Goal: Task Accomplishment & Management: Manage account settings

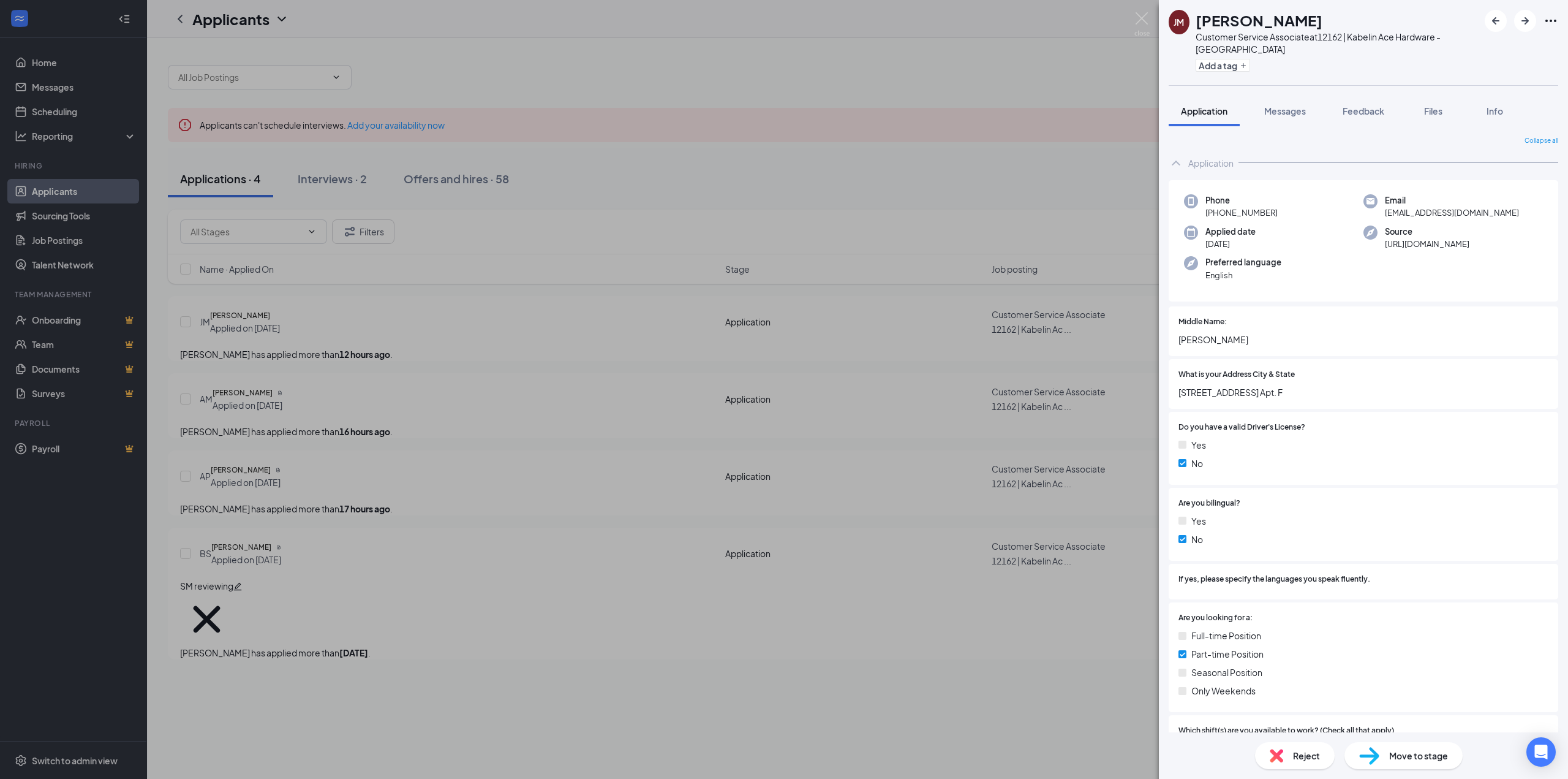
click at [623, 390] on div "[PERSON_NAME] Customer Service Associate at 12162 | Kabelin Ace Hardware - La P…" at bounding box center [784, 390] width 1568 height 779
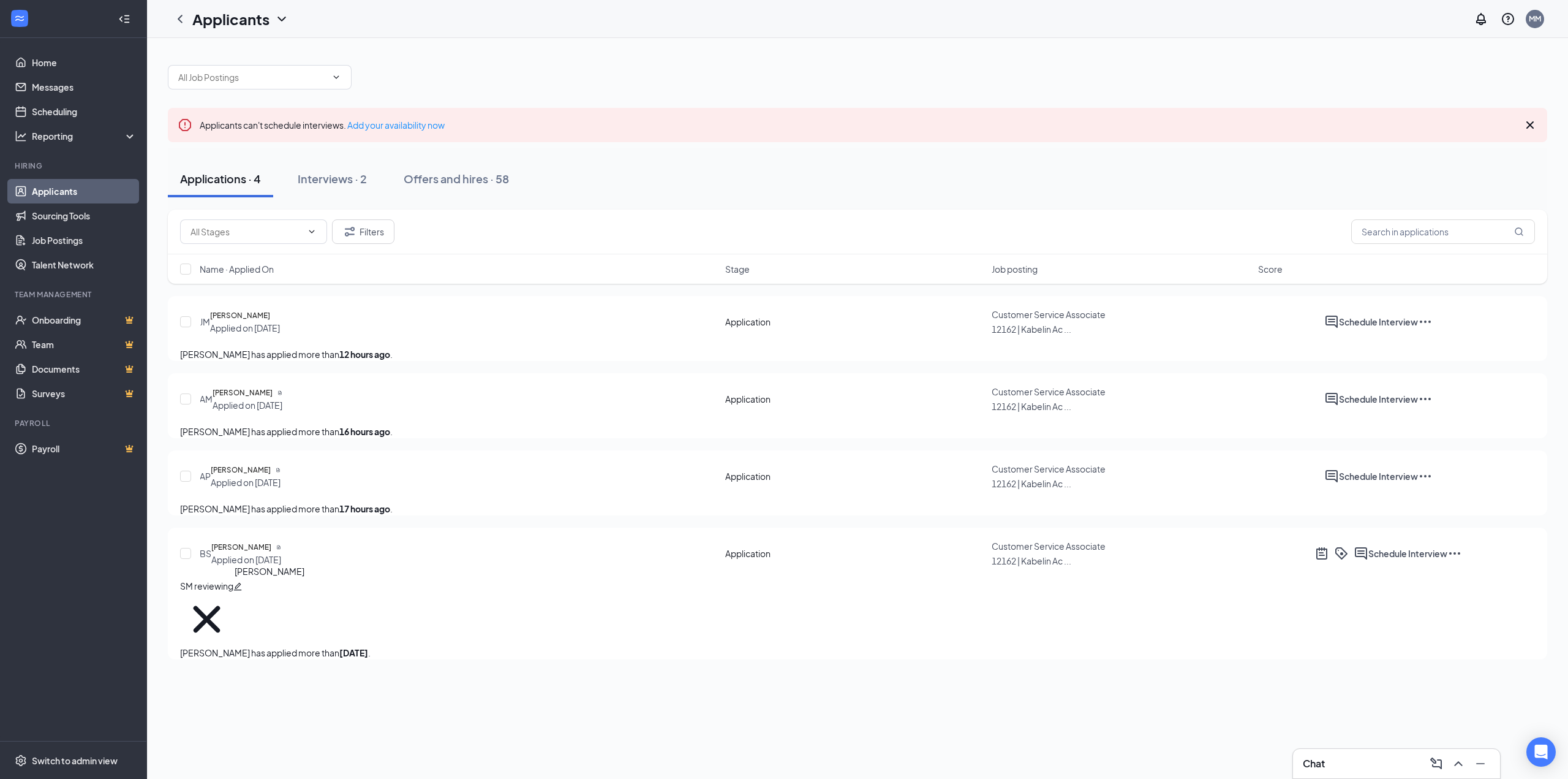
click at [271, 553] on h5 "[PERSON_NAME]" at bounding box center [242, 547] width 60 height 12
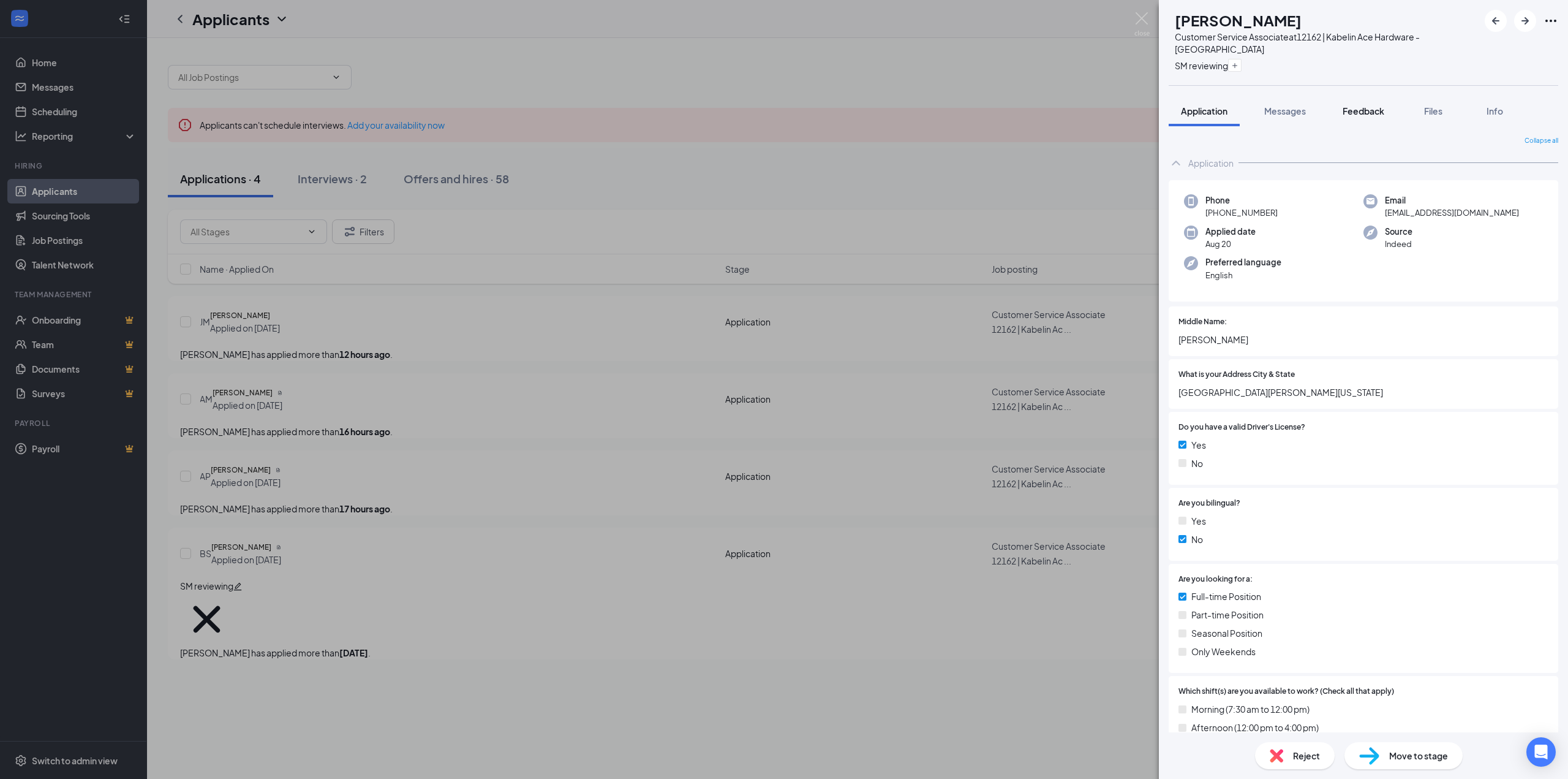
click at [1372, 110] on span "Feedback" at bounding box center [1363, 111] width 41 height 11
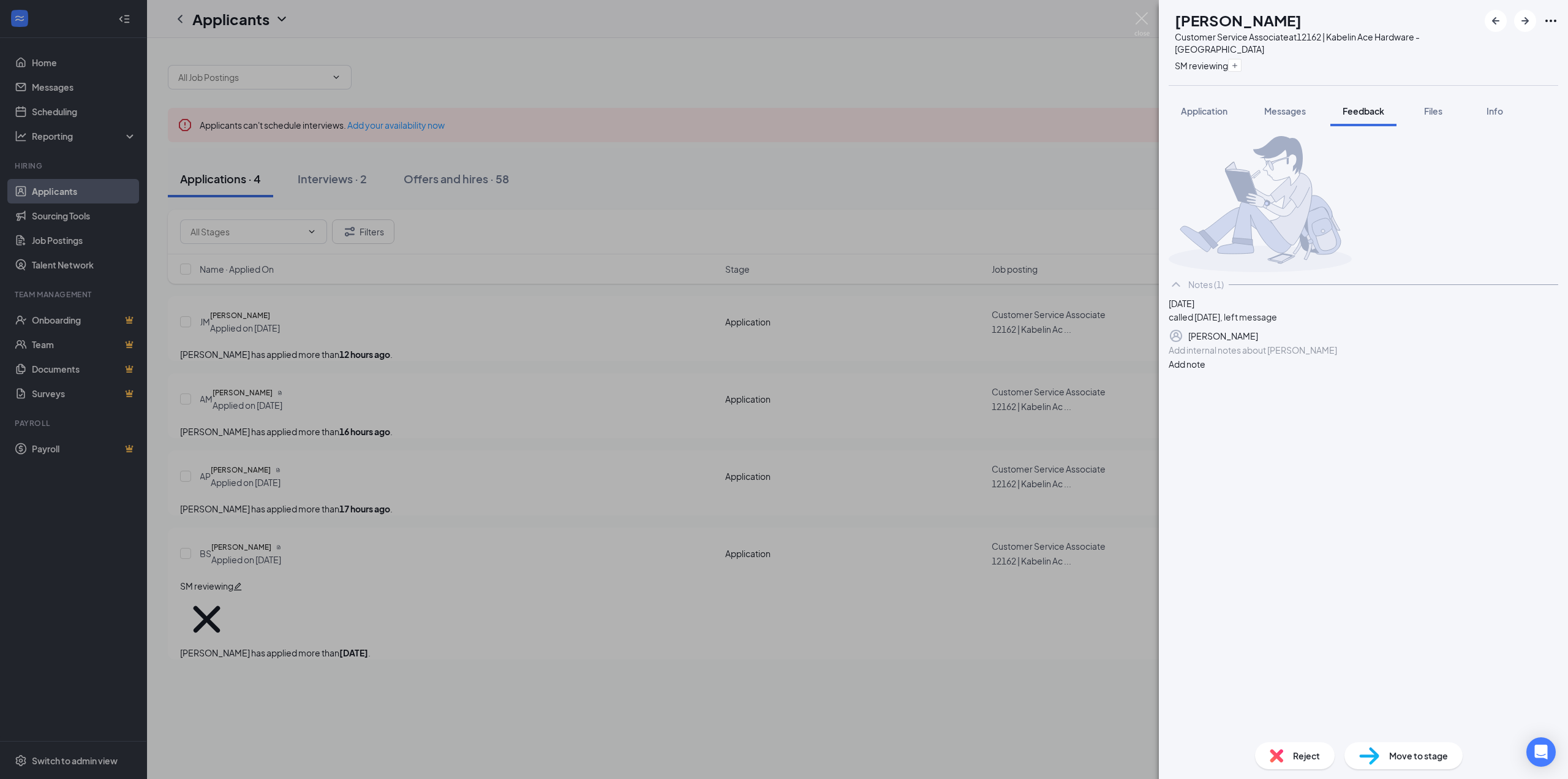
click at [1222, 357] on div at bounding box center [1363, 350] width 388 height 13
click at [366, 610] on div "BS [PERSON_NAME] Customer Service Associate at 12162 | Kabelin Ace Hardware - L…" at bounding box center [784, 390] width 1568 height 779
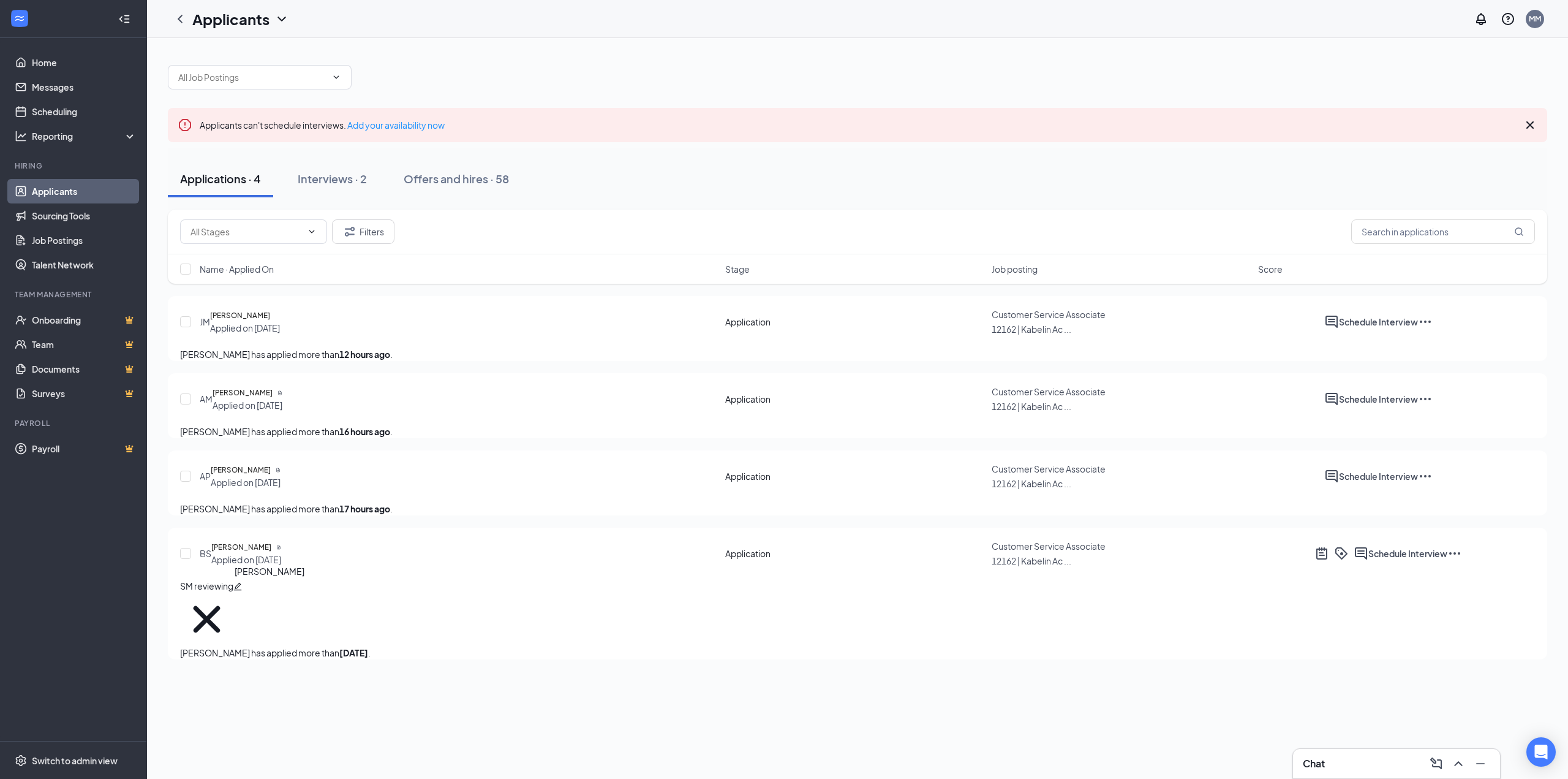
click at [263, 553] on h5 "[PERSON_NAME]" at bounding box center [242, 547] width 60 height 12
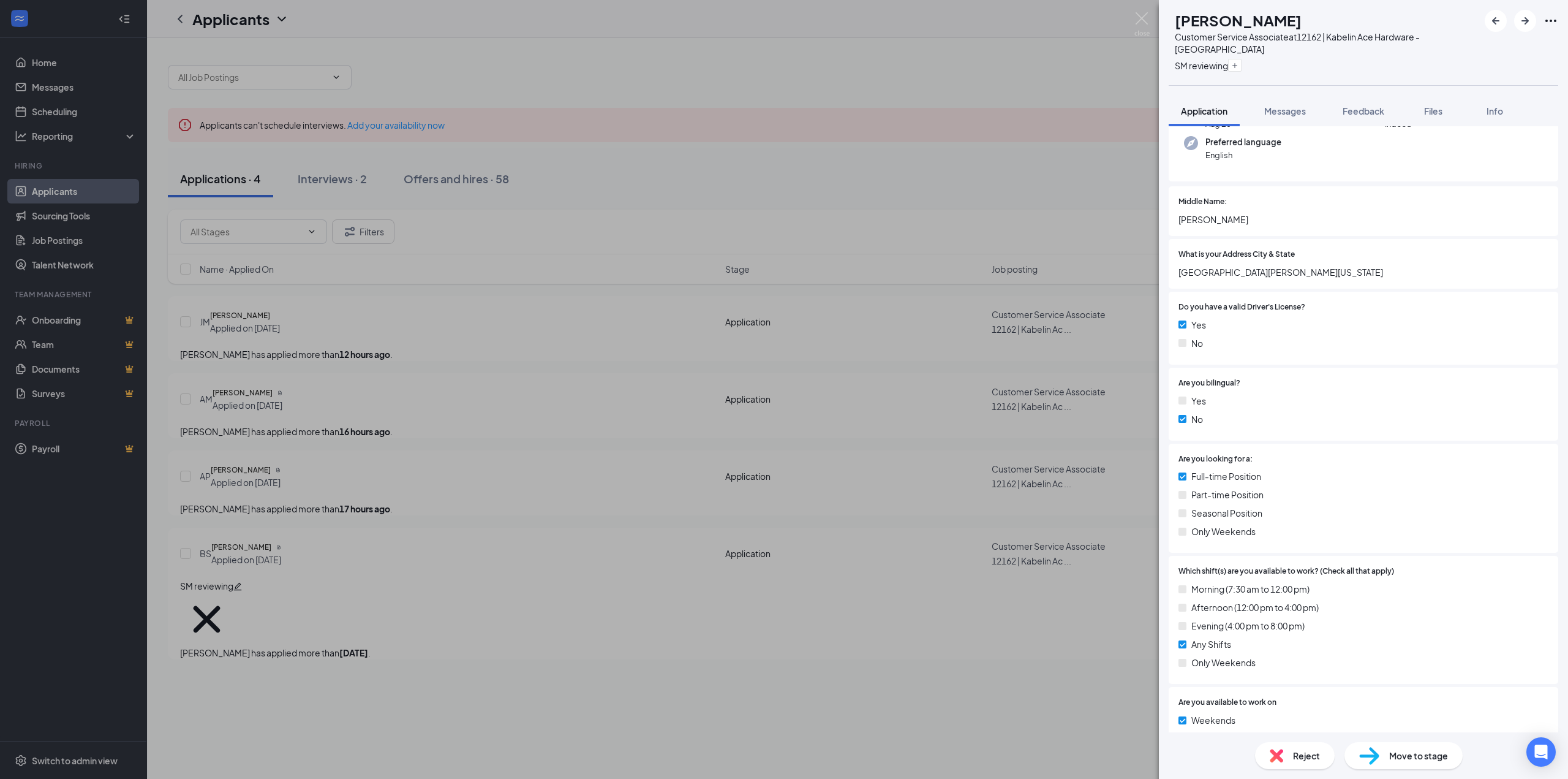
scroll to position [123, 0]
click at [1380, 108] on span "Feedback" at bounding box center [1363, 111] width 41 height 11
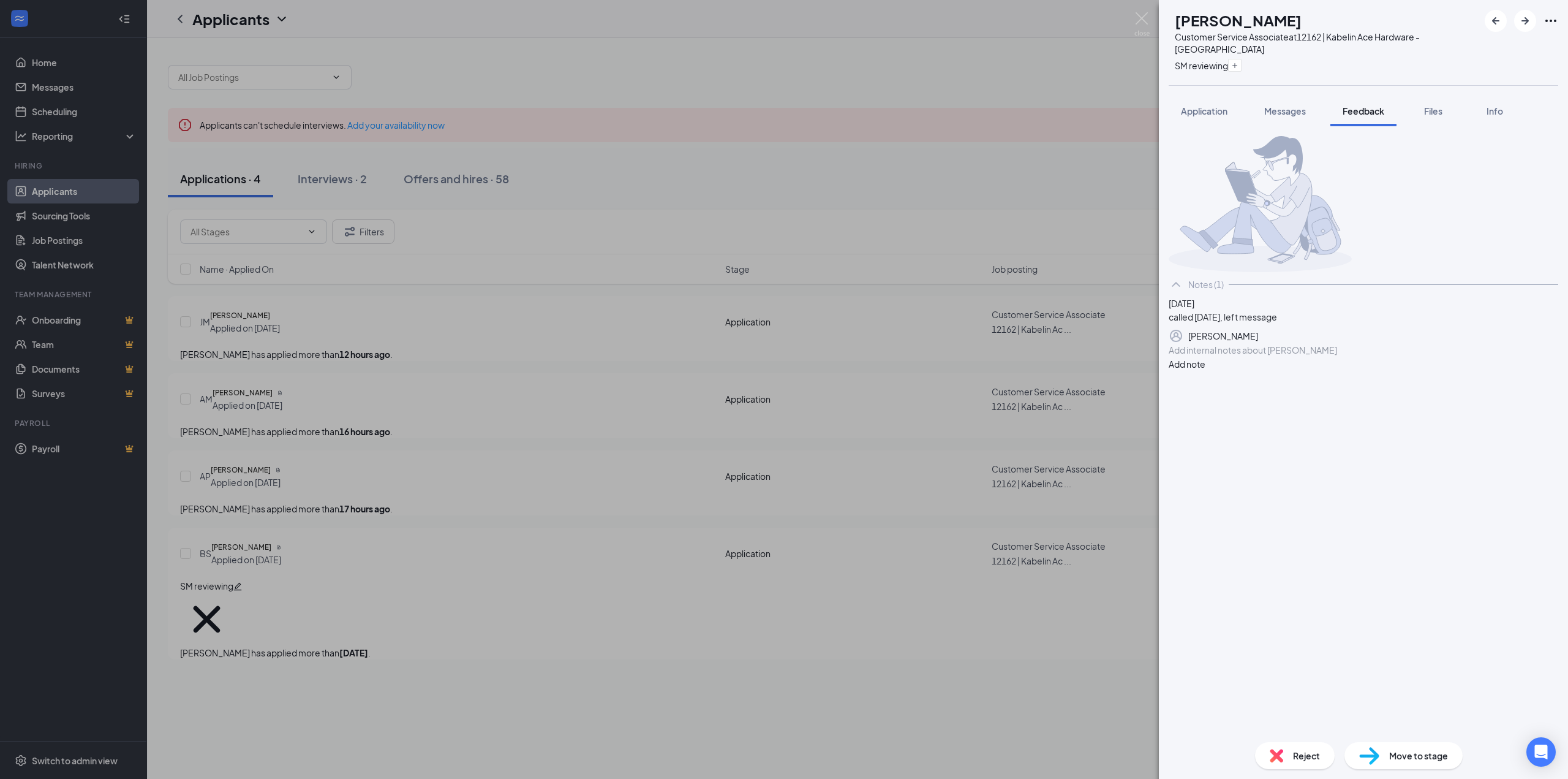
click at [1227, 357] on div at bounding box center [1363, 350] width 388 height 13
click at [1206, 371] on button "Add note" at bounding box center [1186, 363] width 37 height 13
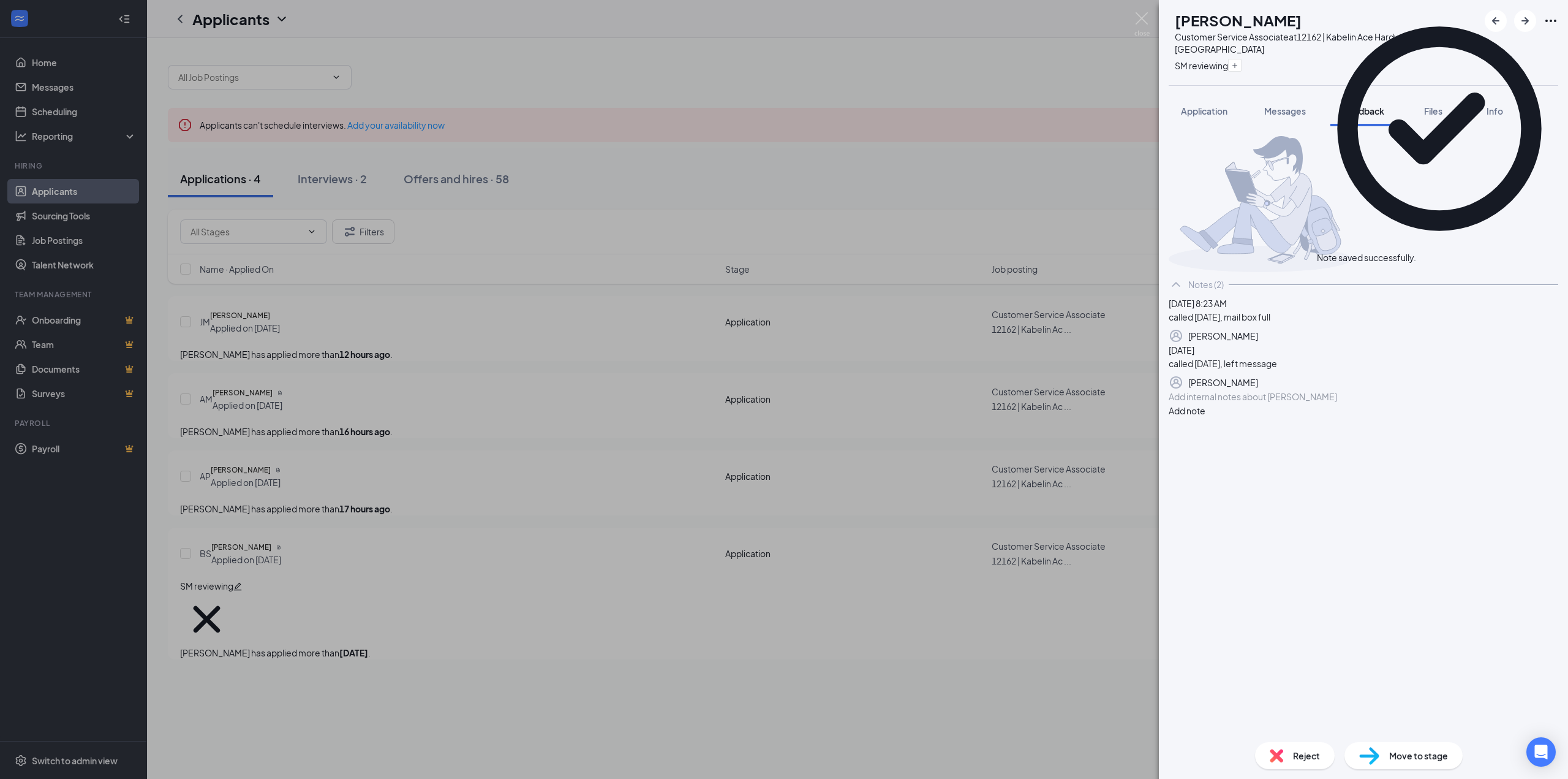
click at [593, 383] on div "BS [PERSON_NAME] Customer Service Associate at 12162 | Kabelin Ace Hardware - L…" at bounding box center [784, 390] width 1568 height 779
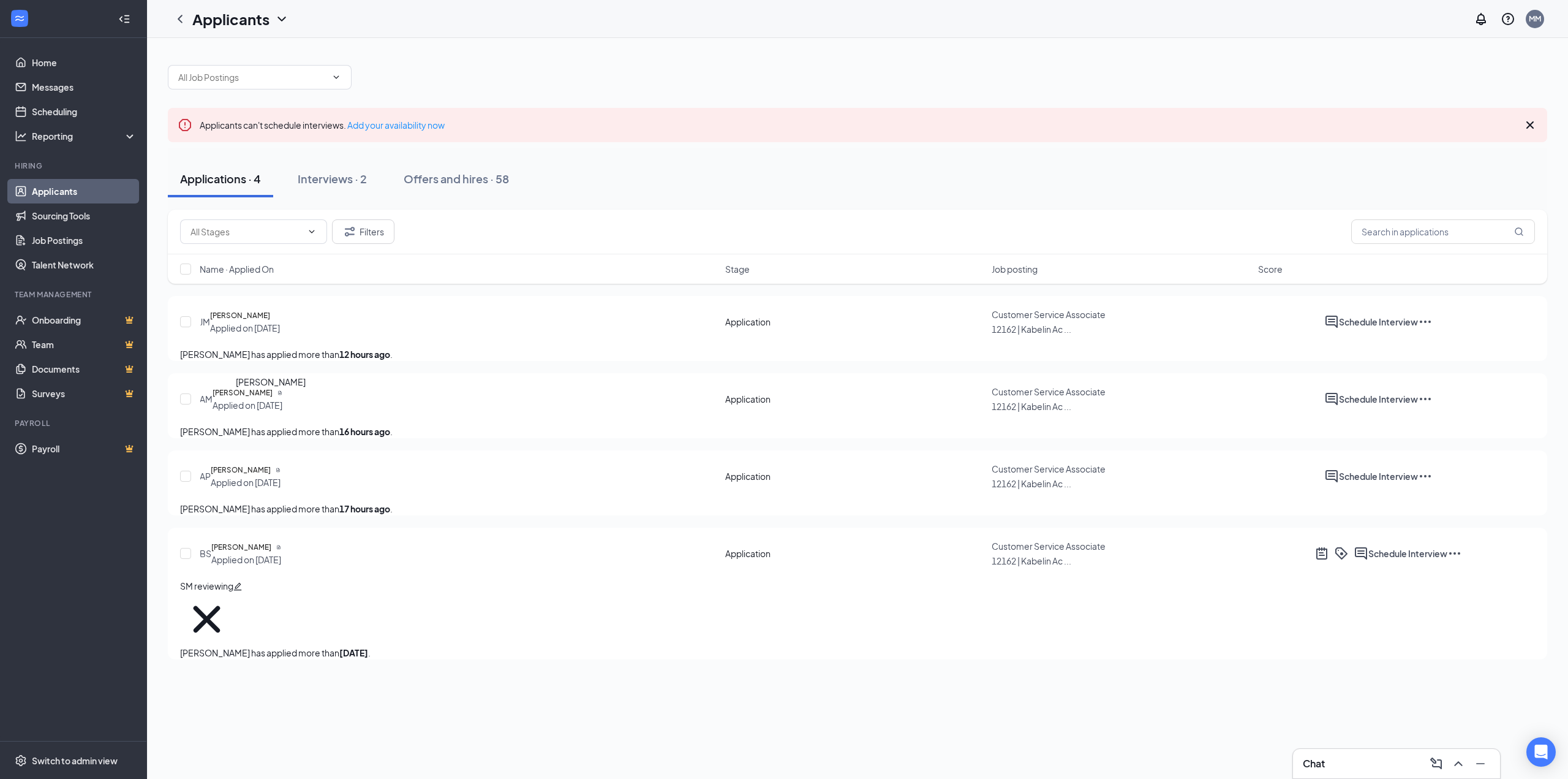
click at [272, 399] on h5 "[PERSON_NAME]" at bounding box center [242, 392] width 60 height 12
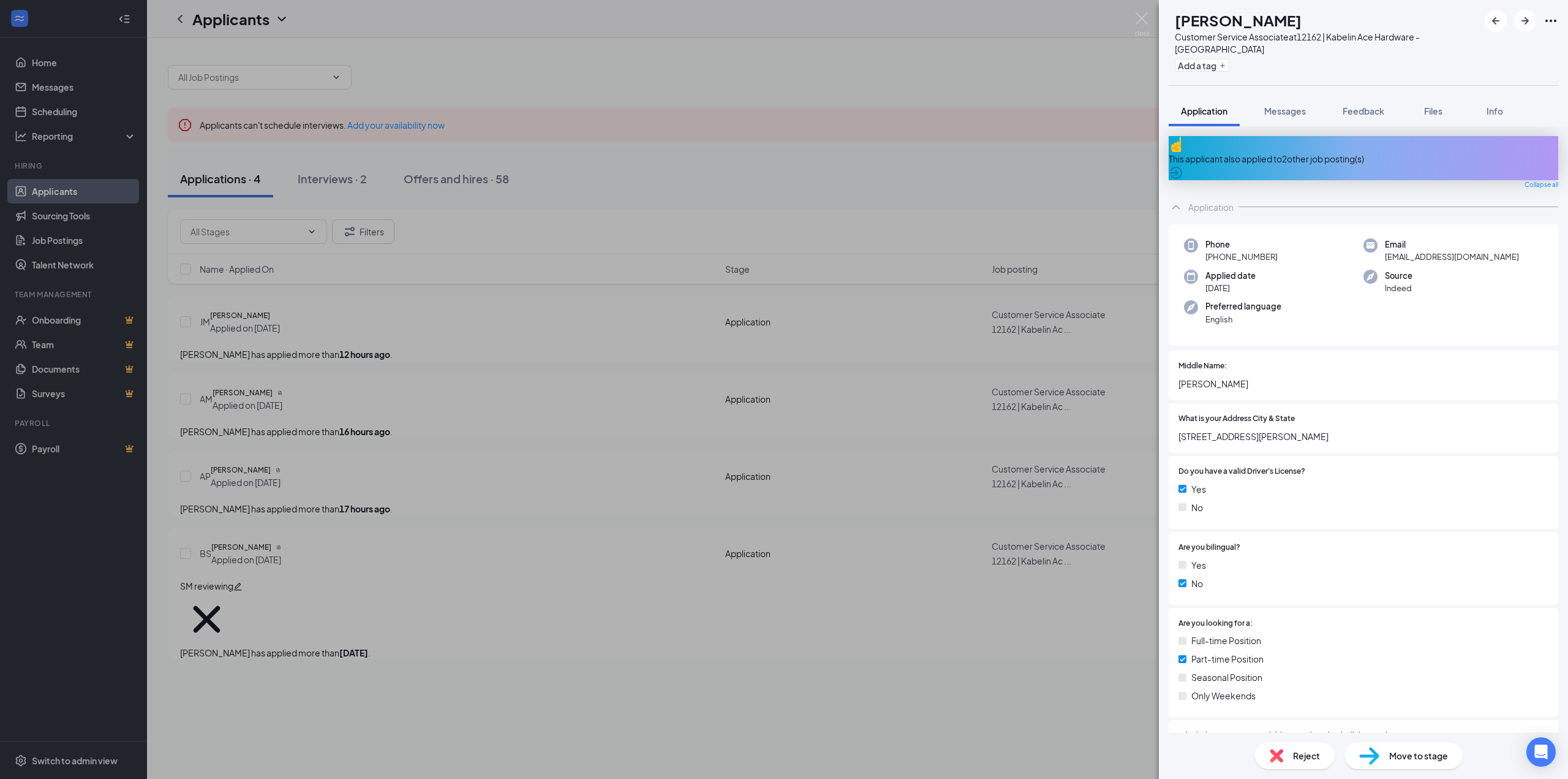
click at [1264, 152] on div "This applicant also applied to 2 other job posting(s)" at bounding box center [1363, 158] width 389 height 13
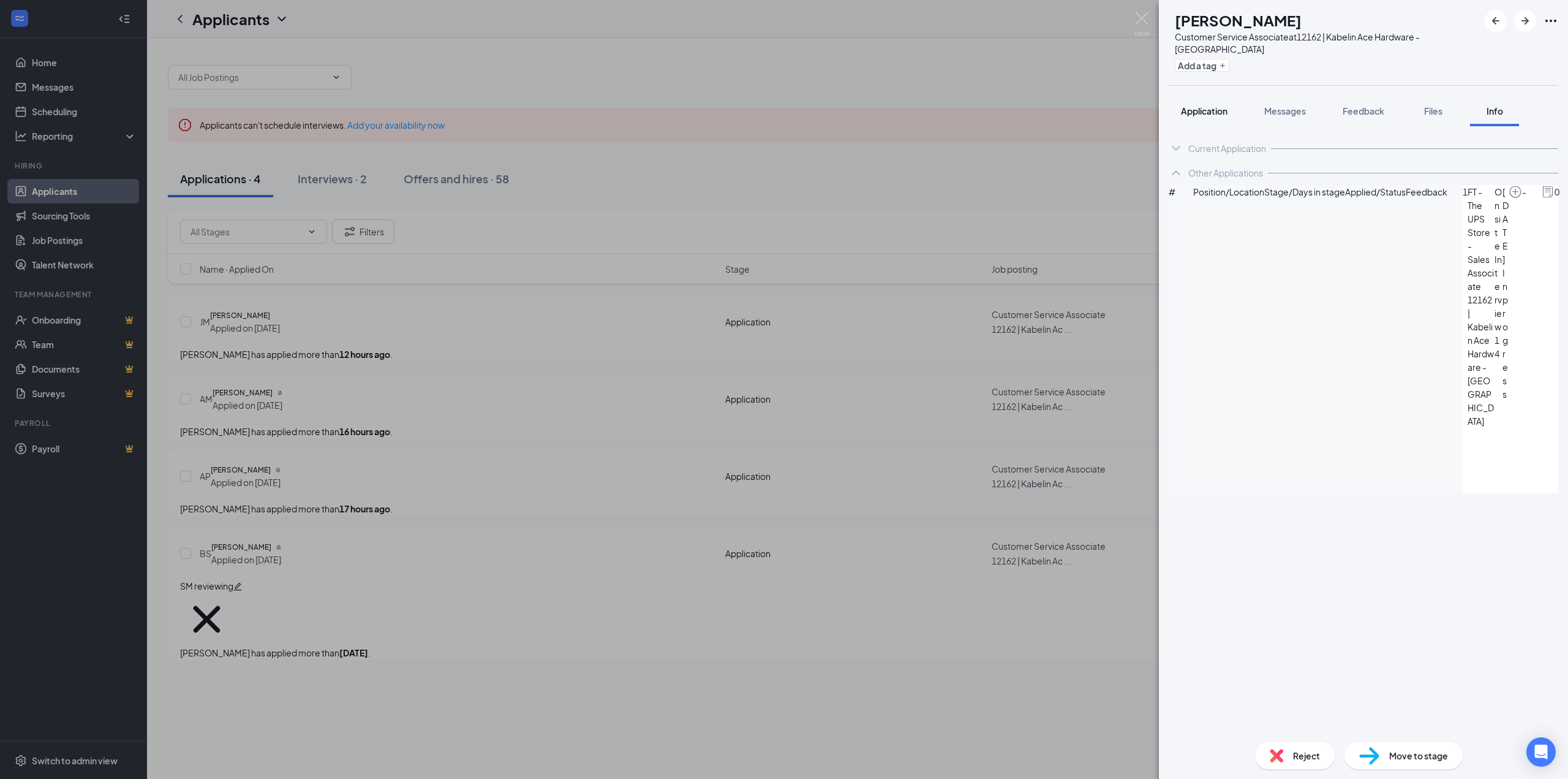
click at [1200, 118] on button "Application" at bounding box center [1204, 110] width 71 height 31
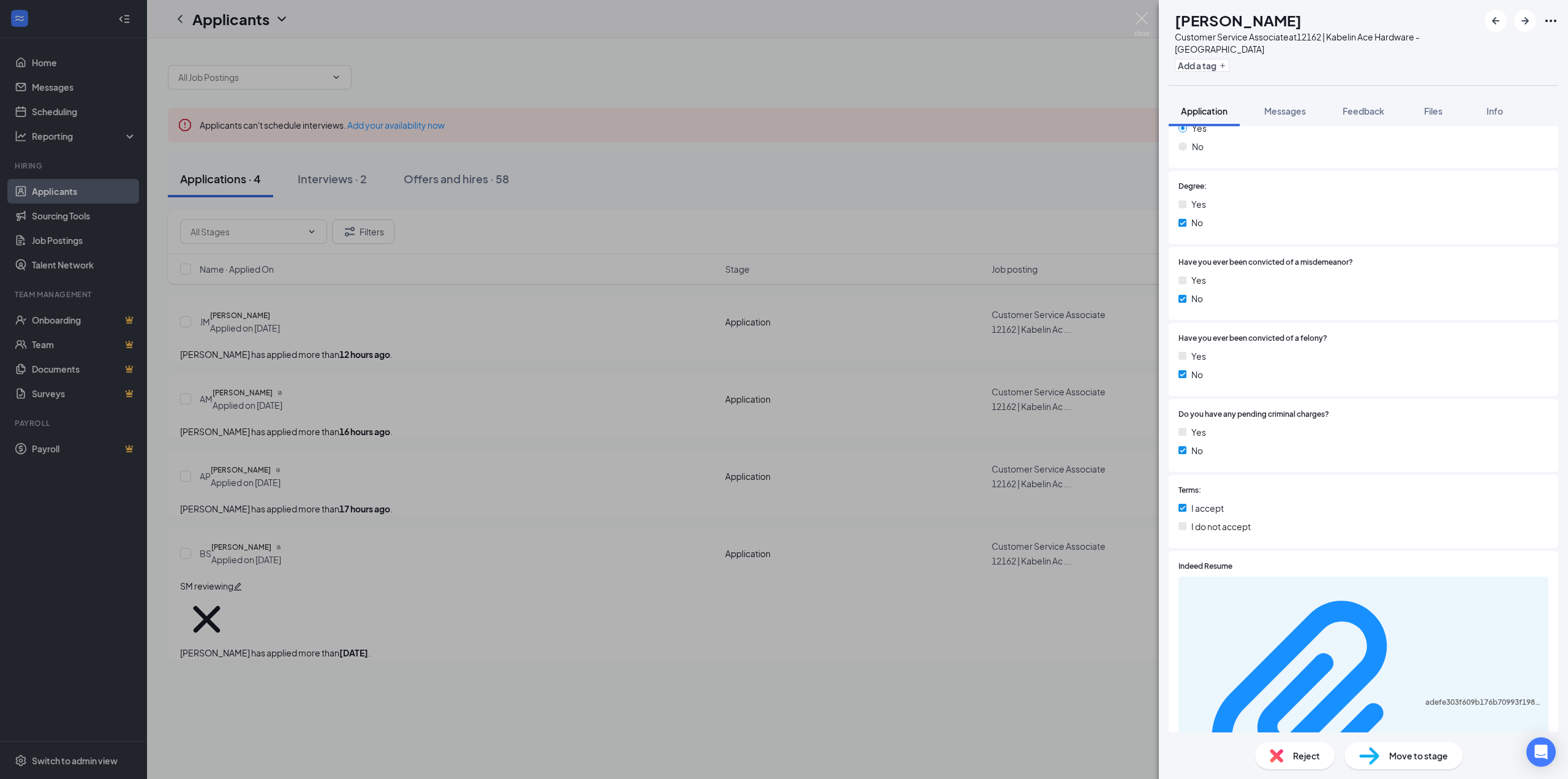
scroll to position [1742, 0]
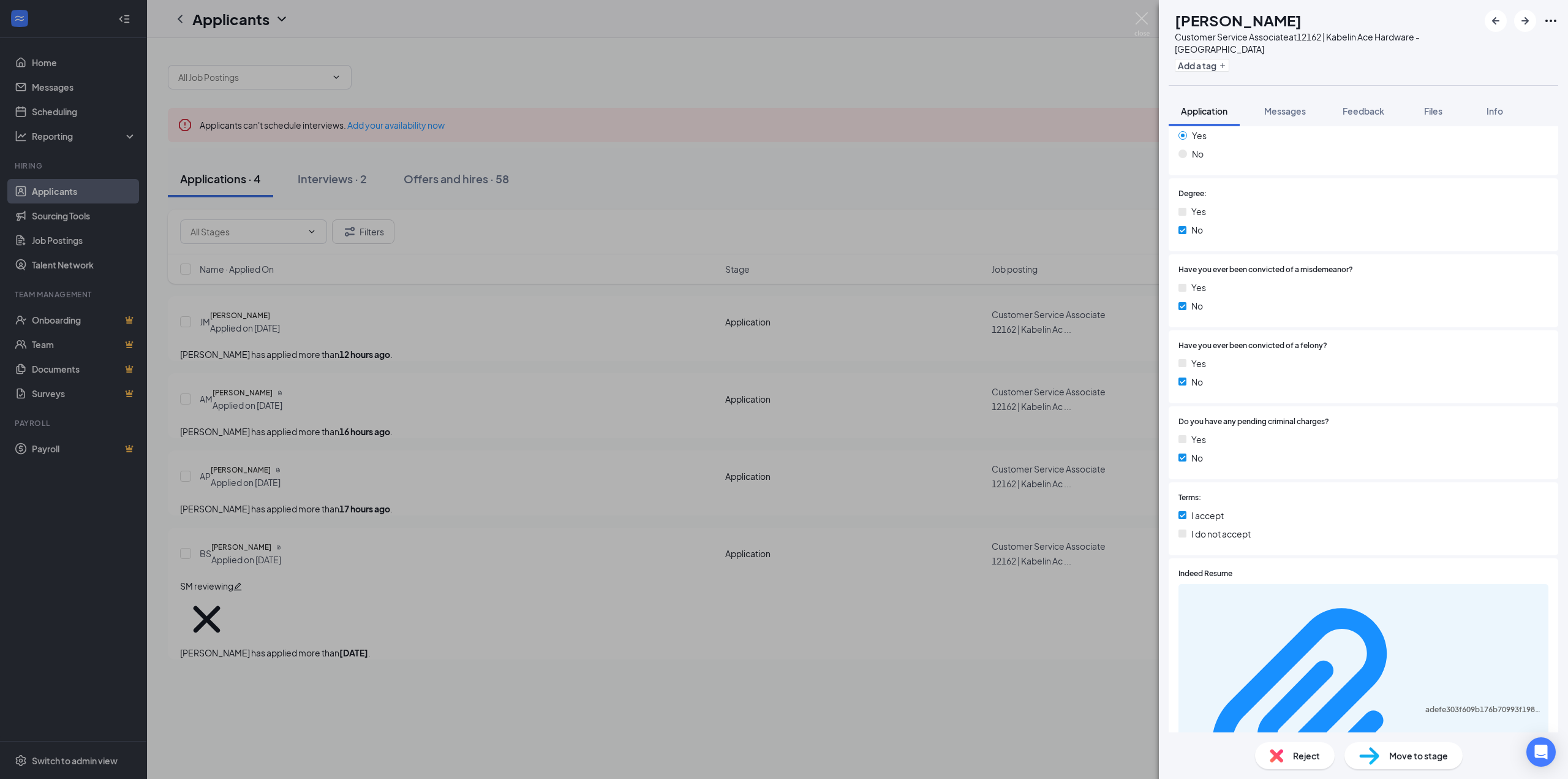
click at [1287, 760] on div "Reject" at bounding box center [1295, 755] width 80 height 27
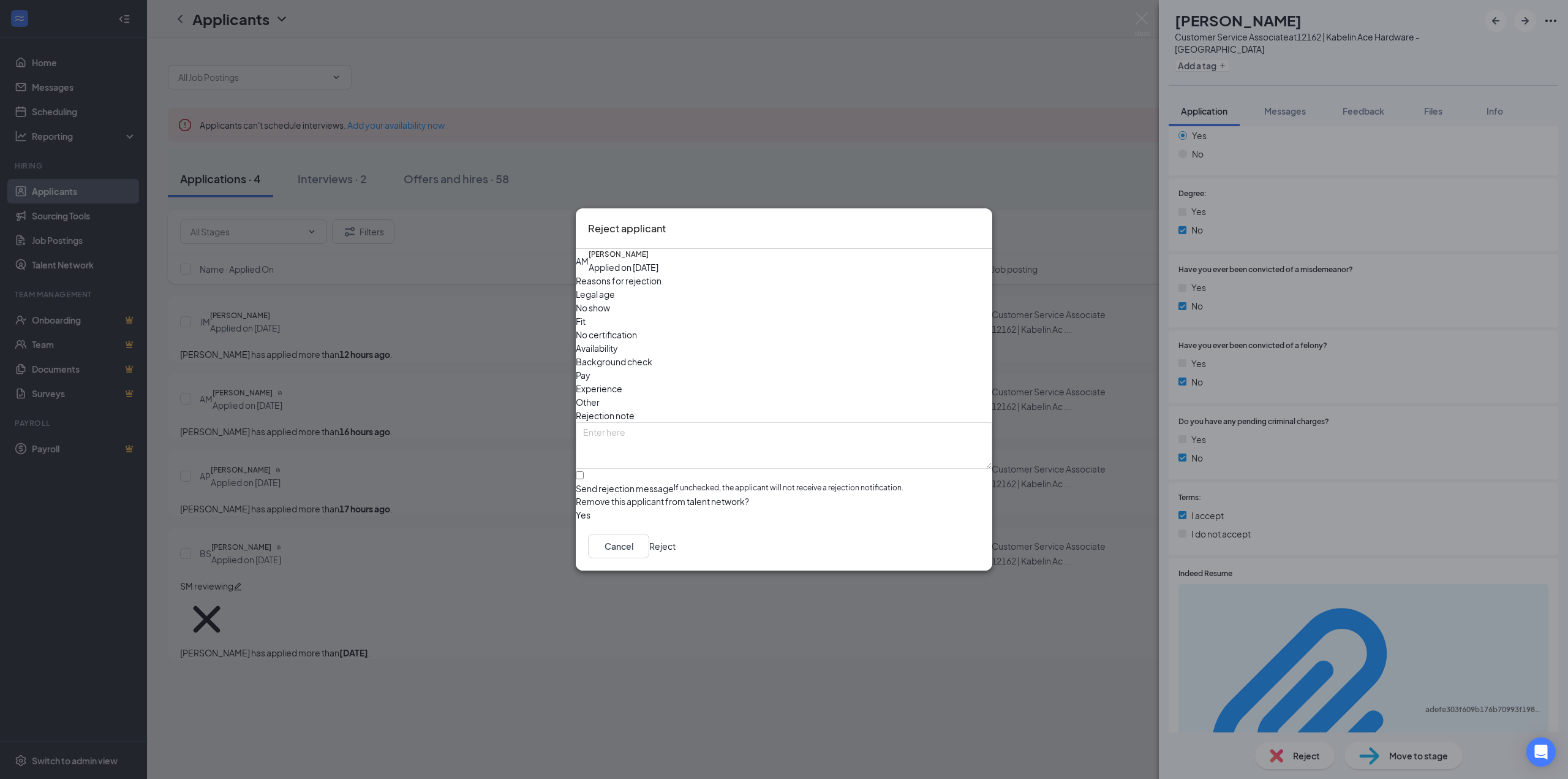
click at [618, 341] on span "Availability" at bounding box center [596, 347] width 42 height 13
click at [584, 471] on input "Send rejection message If unchecked, the applicant will not receive a rejection…" at bounding box center [579, 475] width 8 height 8
checkbox input "true"
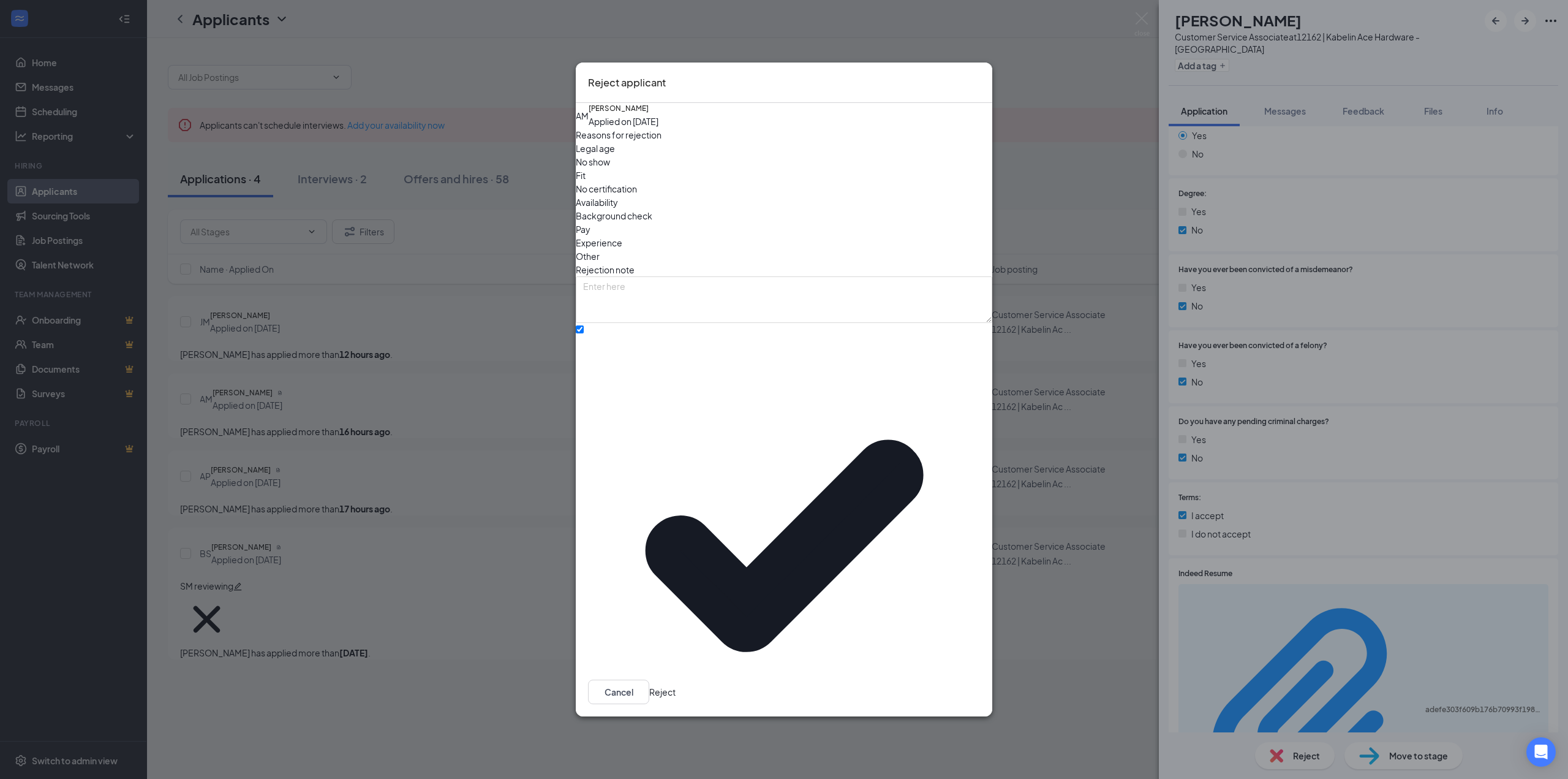
click at [632, 778] on input "search" at bounding box center [780, 789] width 393 height 19
click at [688, 257] on span "No Interest - Rejection" at bounding box center [771, 249] width 377 height 13
click at [676, 680] on button "Reject" at bounding box center [663, 692] width 26 height 24
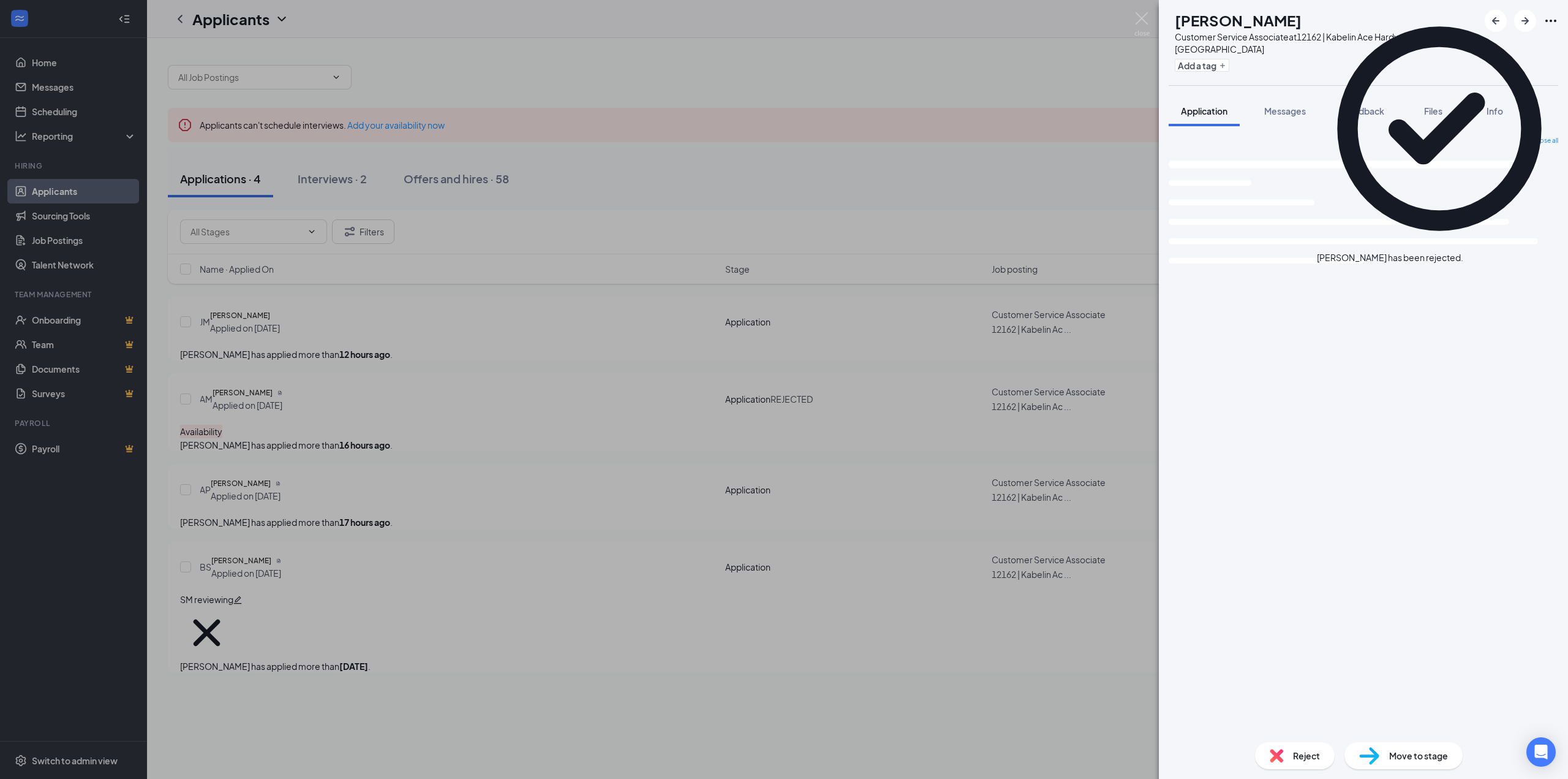
click at [285, 315] on div "AP [PERSON_NAME] Customer Service Associate at 12162 | Kabelin Ace Hardware - L…" at bounding box center [784, 390] width 1568 height 779
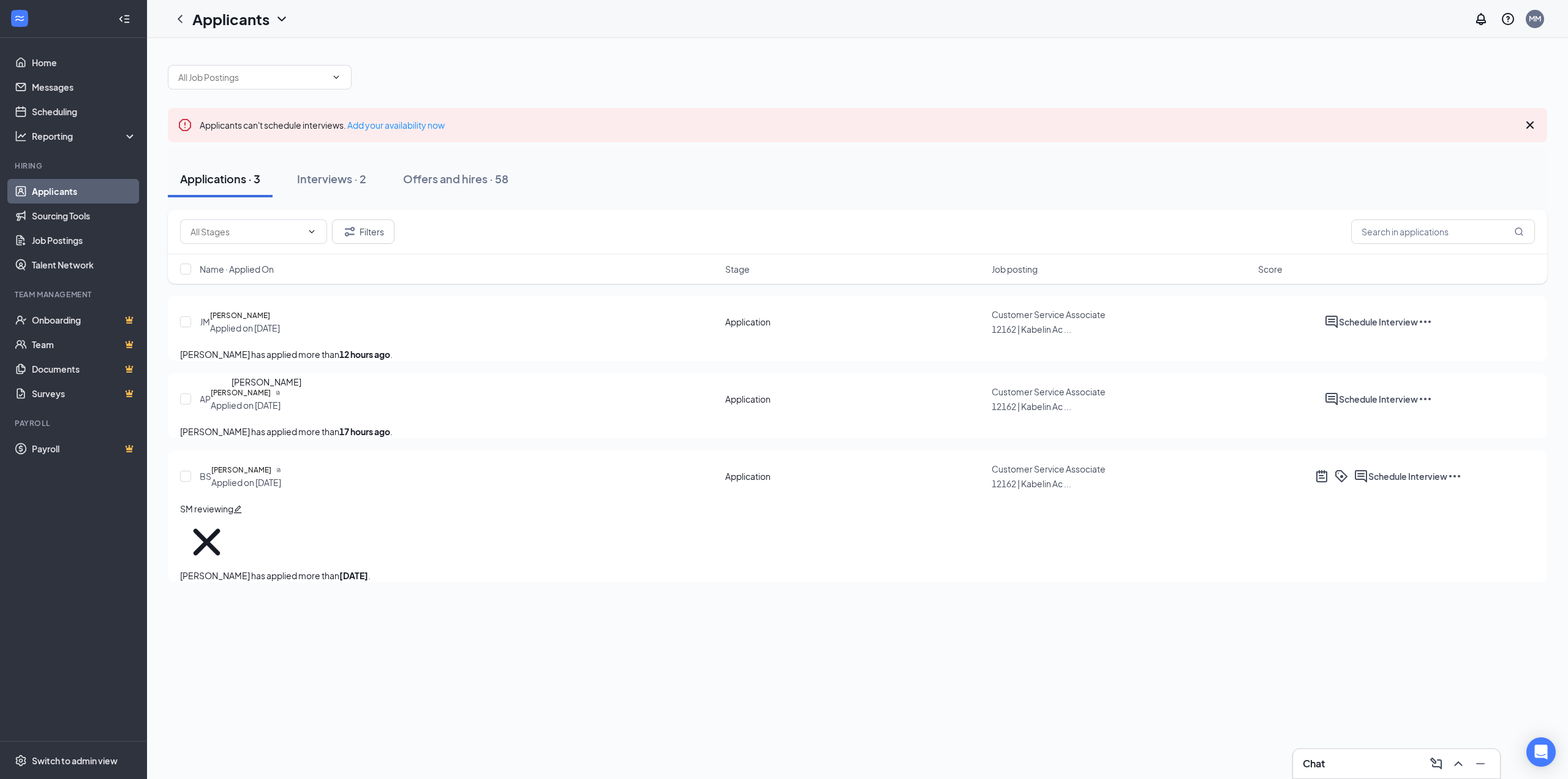
click at [271, 399] on h5 "[PERSON_NAME]" at bounding box center [241, 392] width 60 height 12
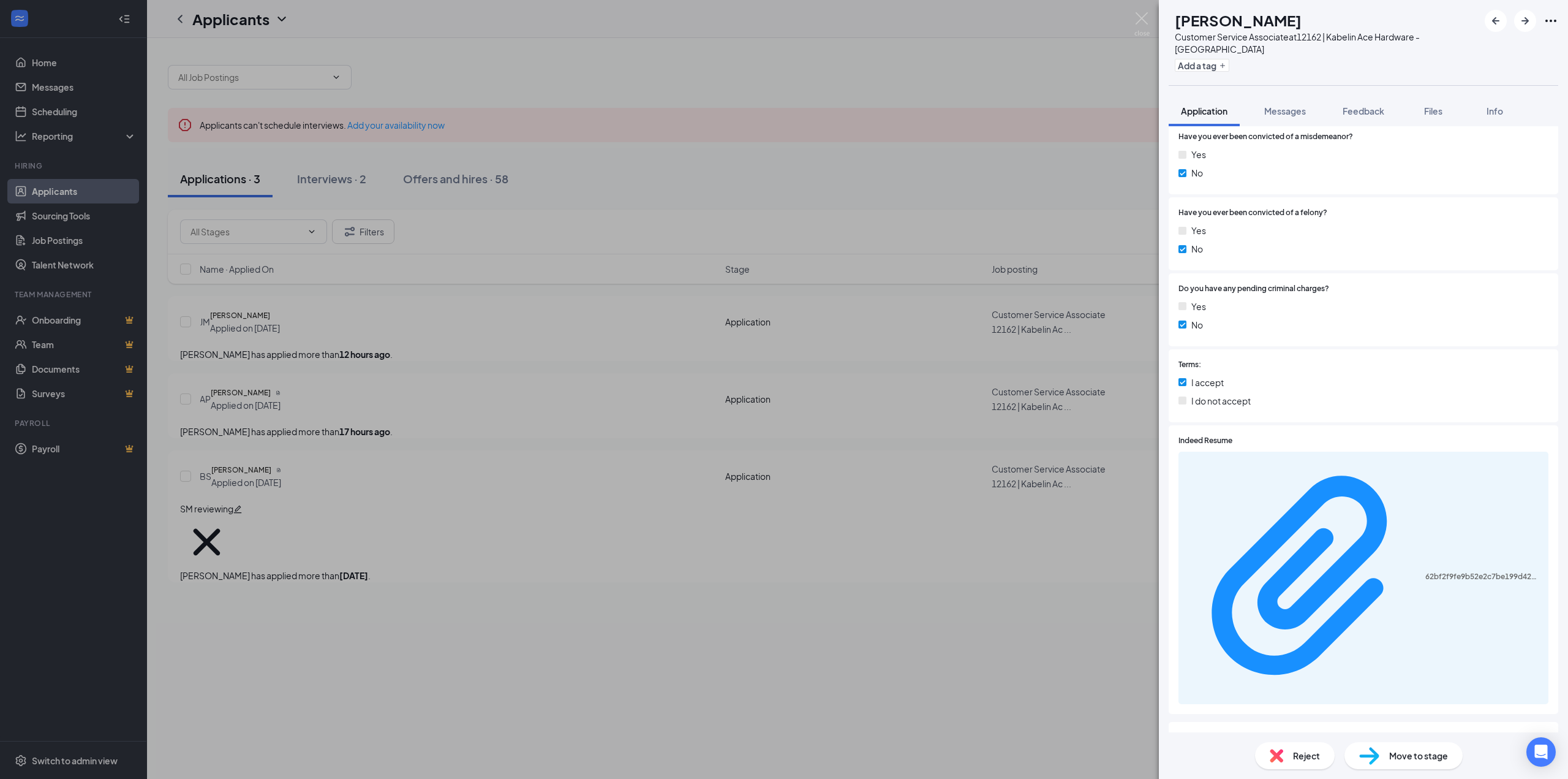
scroll to position [1768, 0]
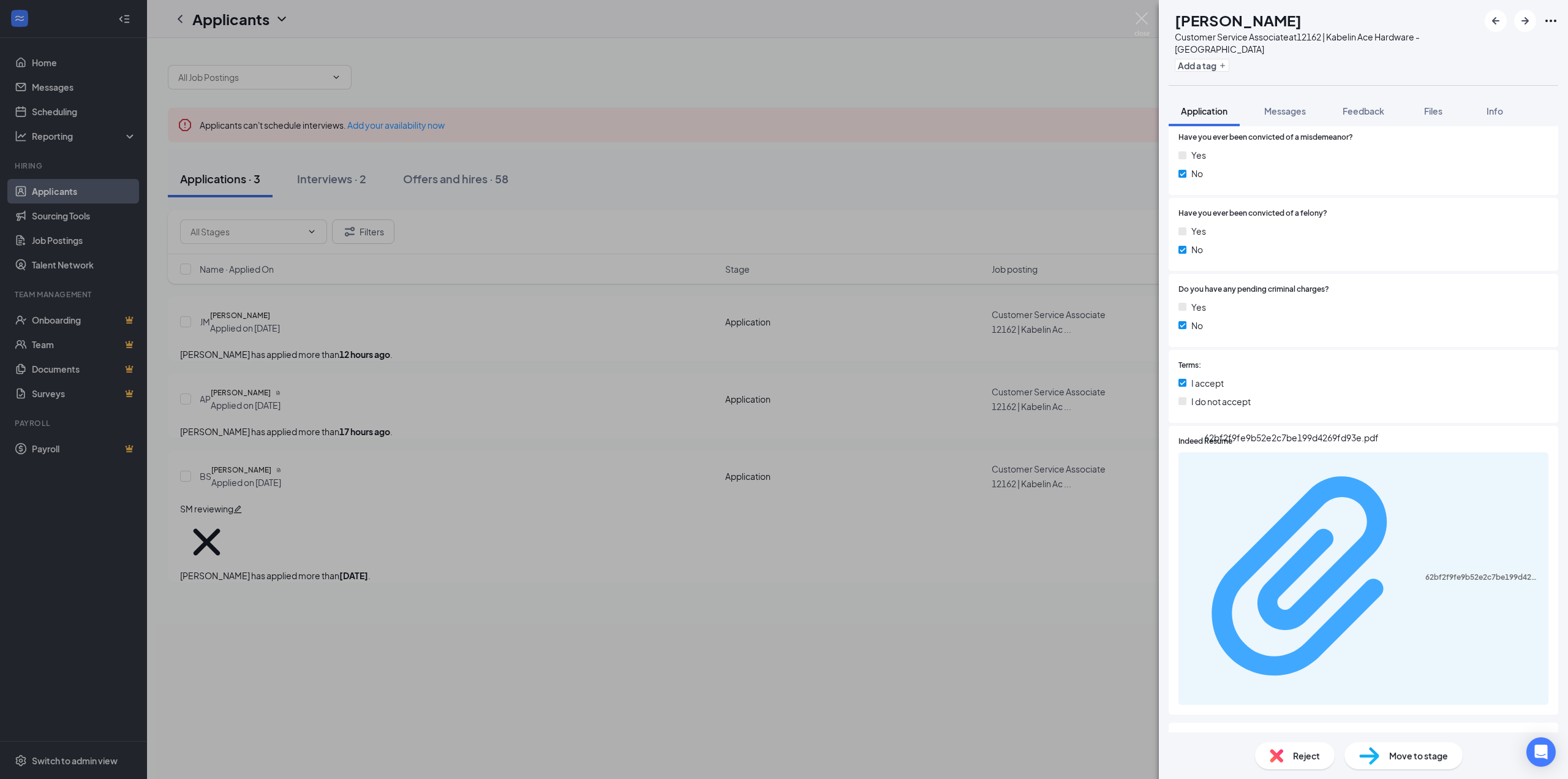
click at [1426, 572] on div "62bf2f9fe9b52e2c7be199d4269fd93e.pdf" at bounding box center [1484, 577] width 116 height 9
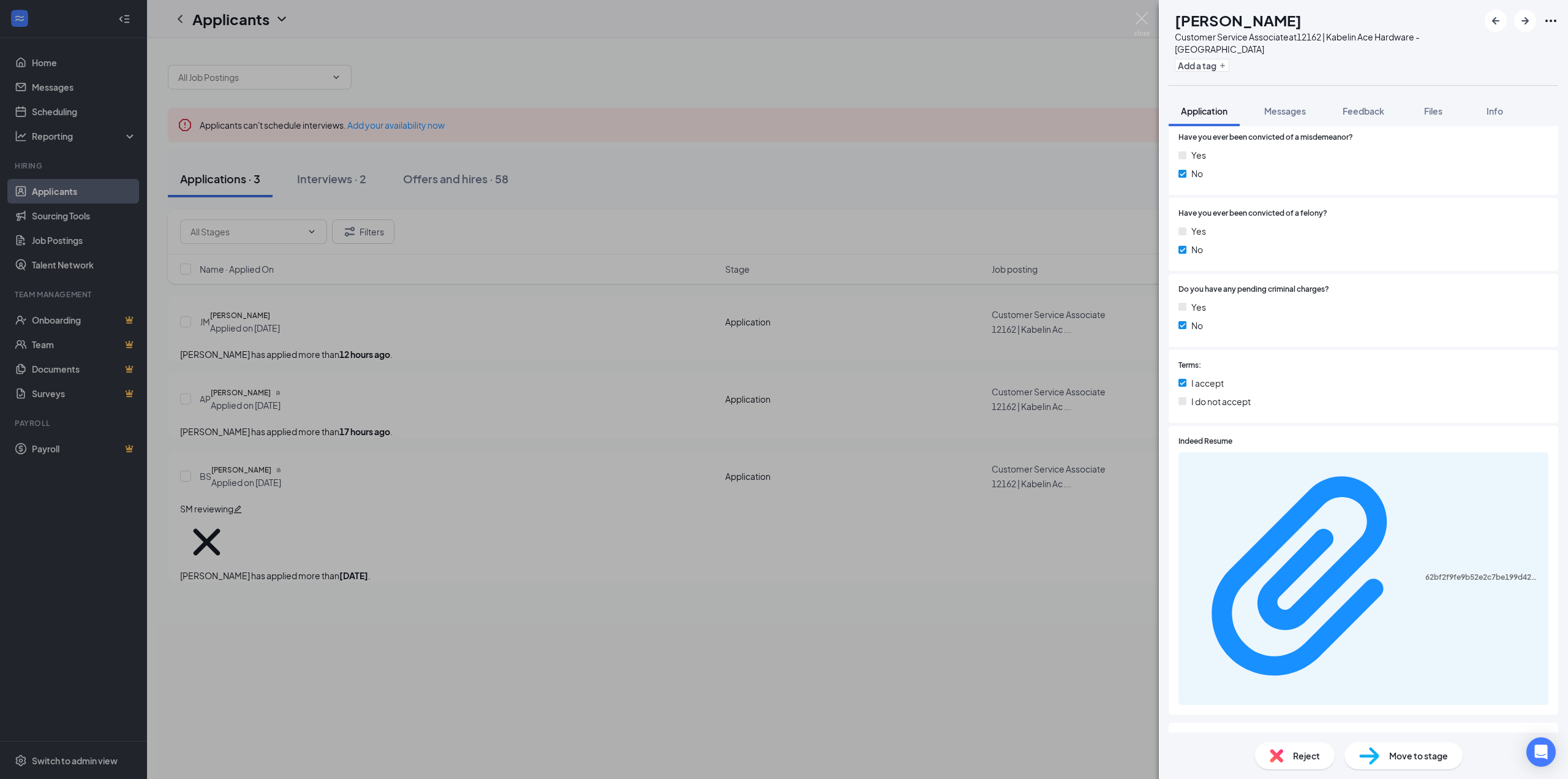
click at [1288, 757] on div "Reject" at bounding box center [1295, 755] width 80 height 27
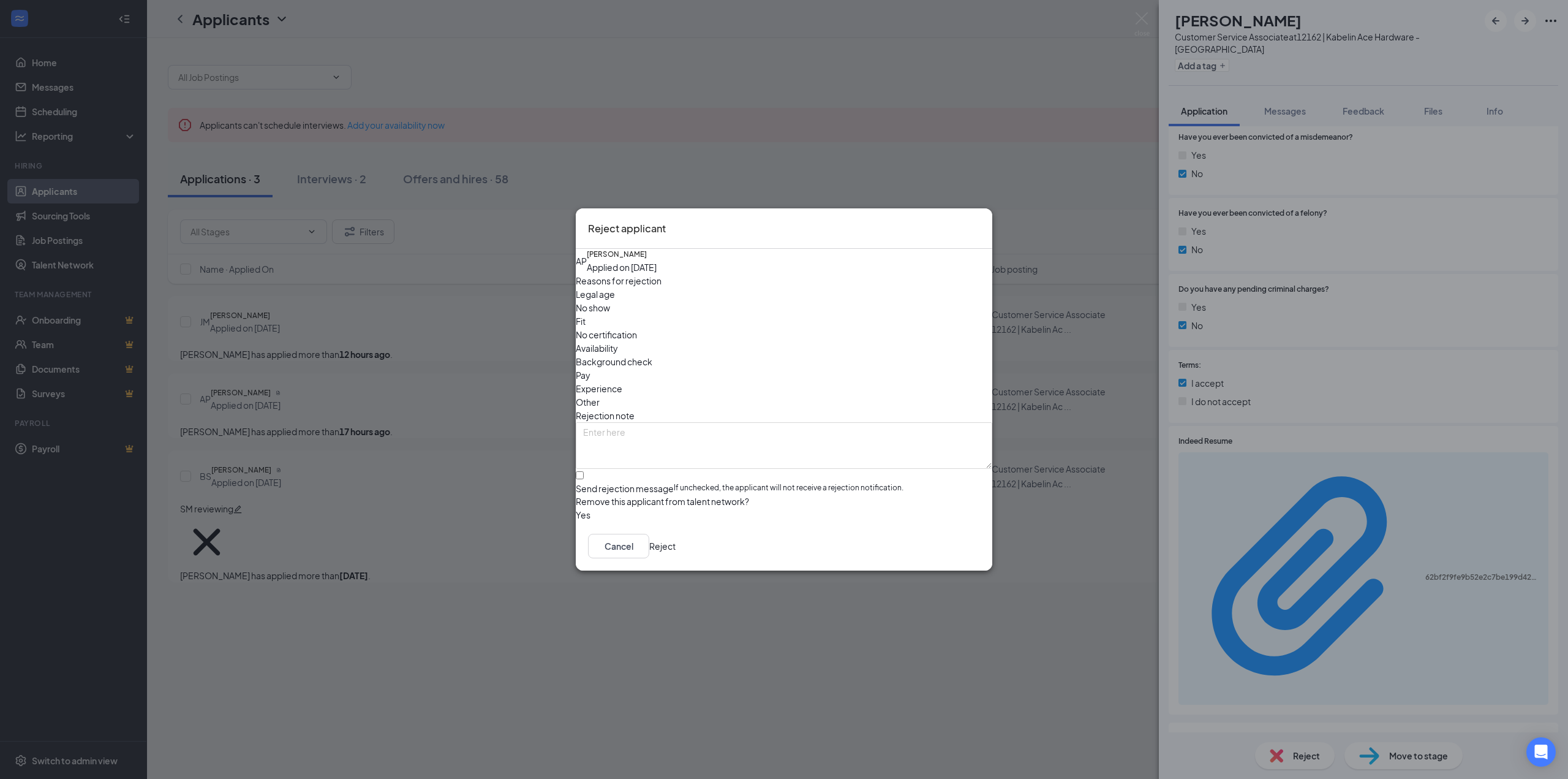
click at [623, 382] on span "Experience" at bounding box center [599, 389] width 47 height 13
click at [618, 341] on span "Availability" at bounding box center [596, 347] width 42 height 13
click at [584, 471] on input "Send rejection message If unchecked, the applicant will not receive a rejection…" at bounding box center [579, 475] width 8 height 8
checkbox input "true"
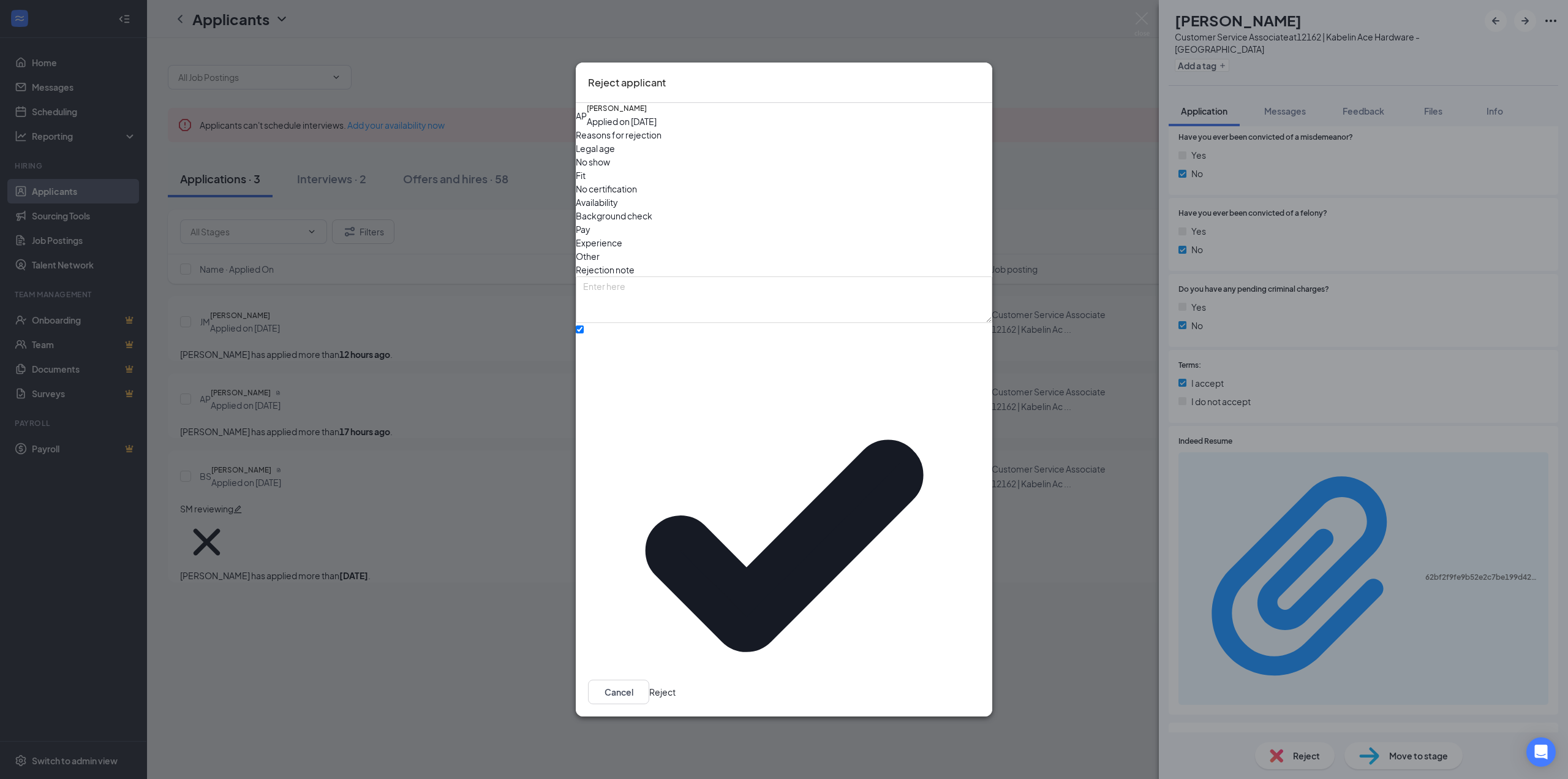
click at [635, 778] on input "search" at bounding box center [780, 789] width 393 height 19
click at [696, 257] on span "No Interest - Rejection" at bounding box center [771, 249] width 377 height 13
click at [676, 680] on button "Reject" at bounding box center [663, 692] width 26 height 24
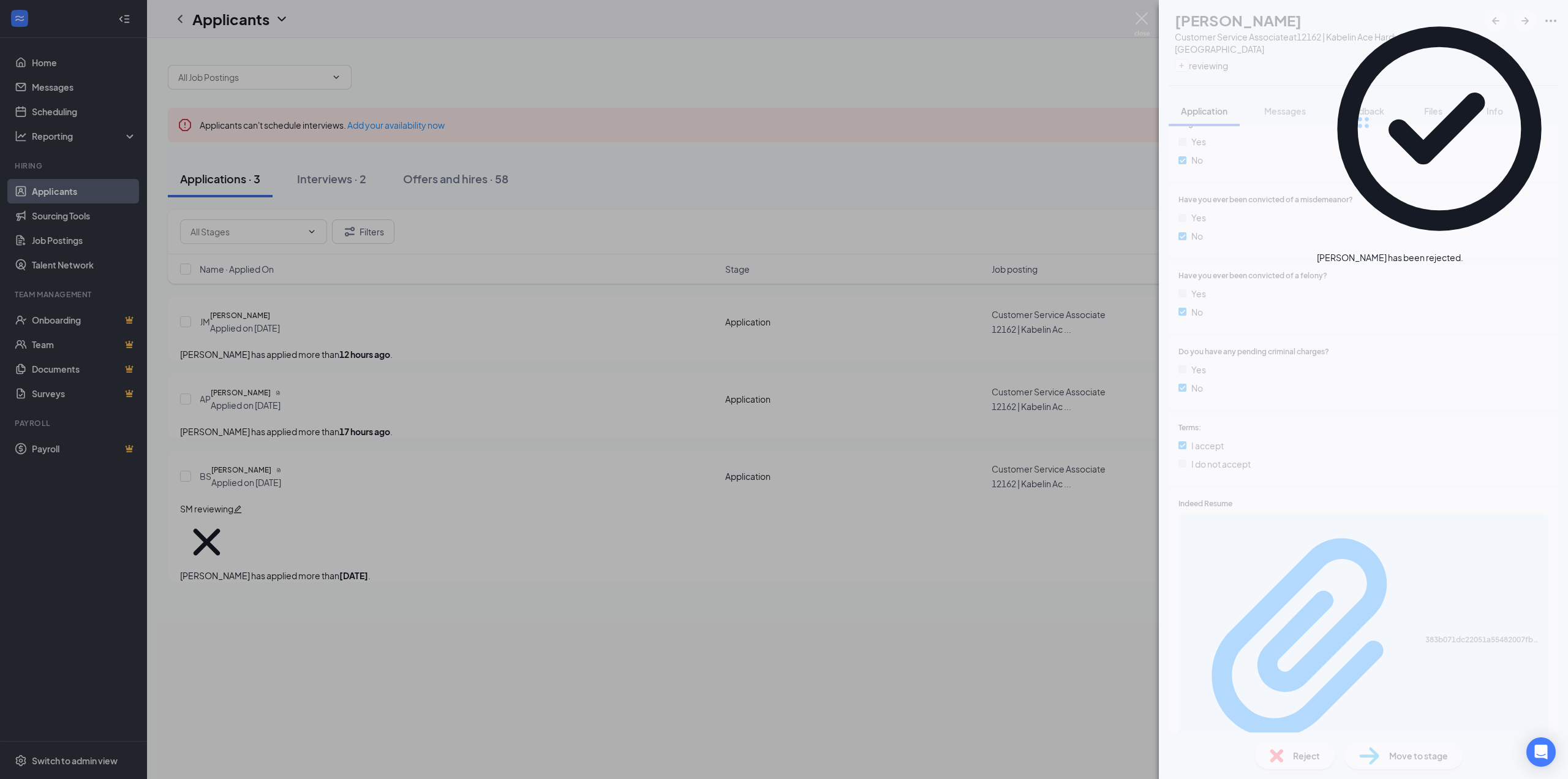
scroll to position [1754, 0]
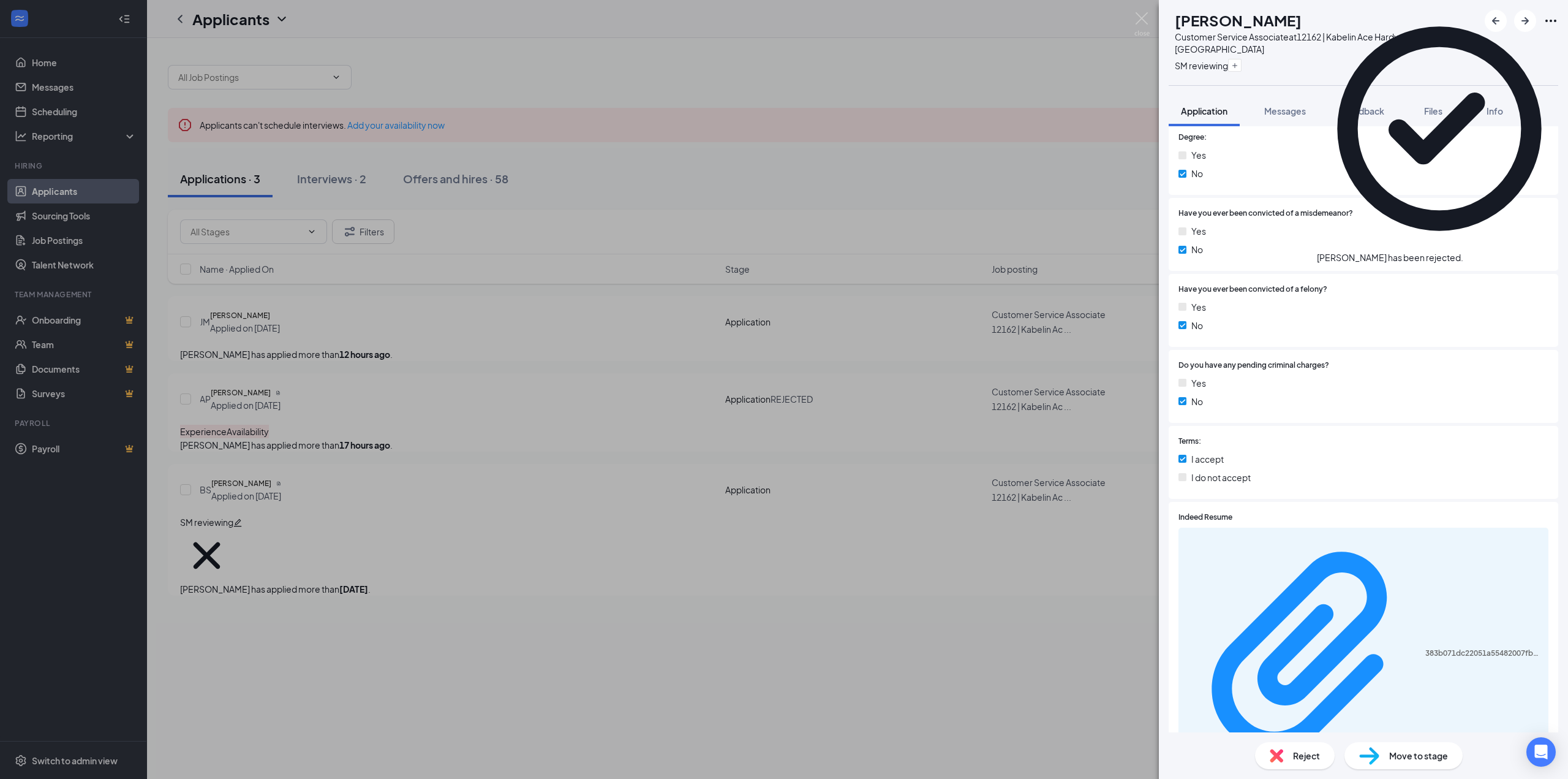
click at [459, 417] on div "BS [PERSON_NAME] Customer Service Associate at 12162 | Kabelin Ace Hardware - L…" at bounding box center [784, 390] width 1568 height 779
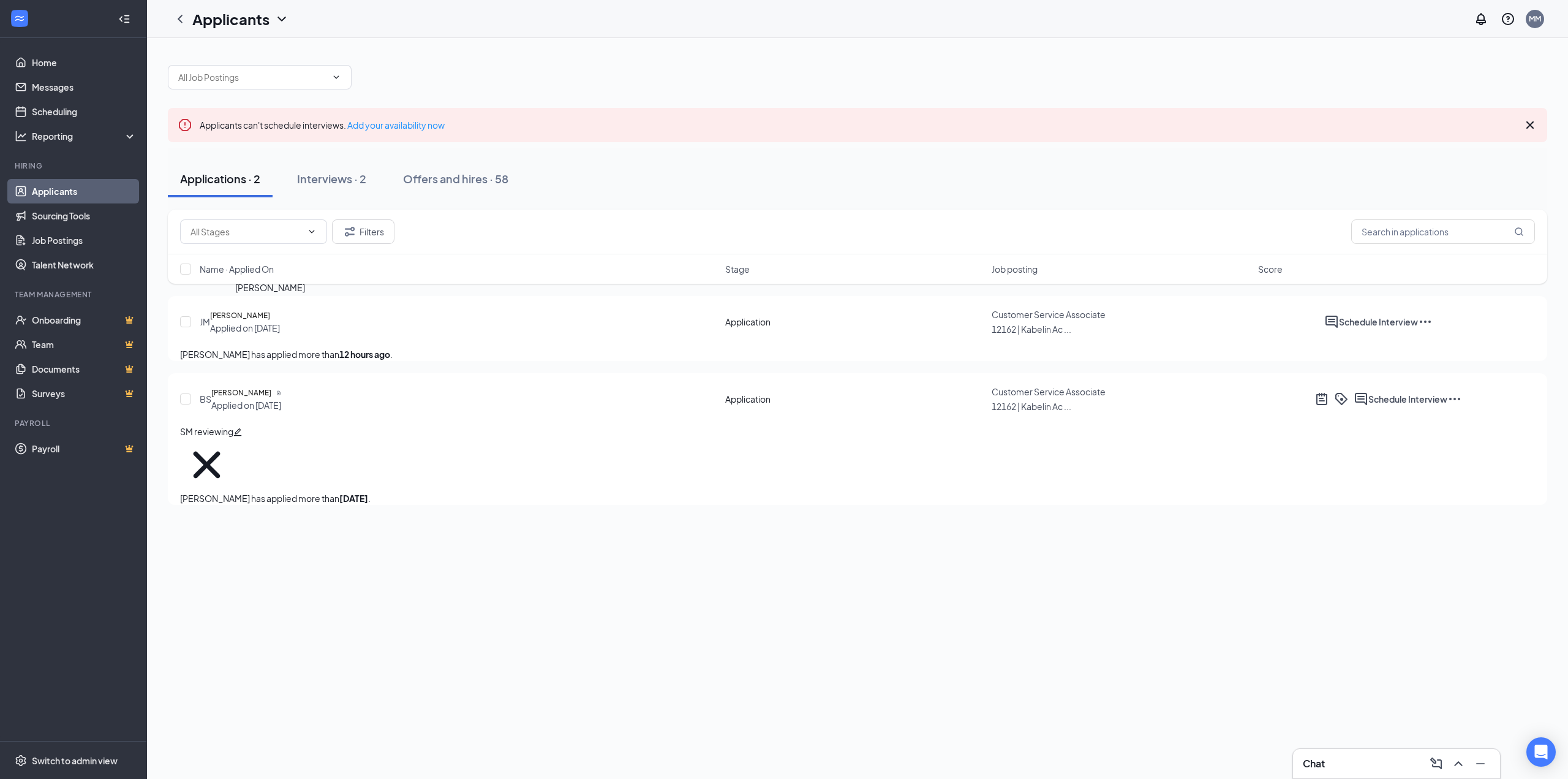
click at [271, 313] on h5 "[PERSON_NAME]" at bounding box center [240, 315] width 60 height 12
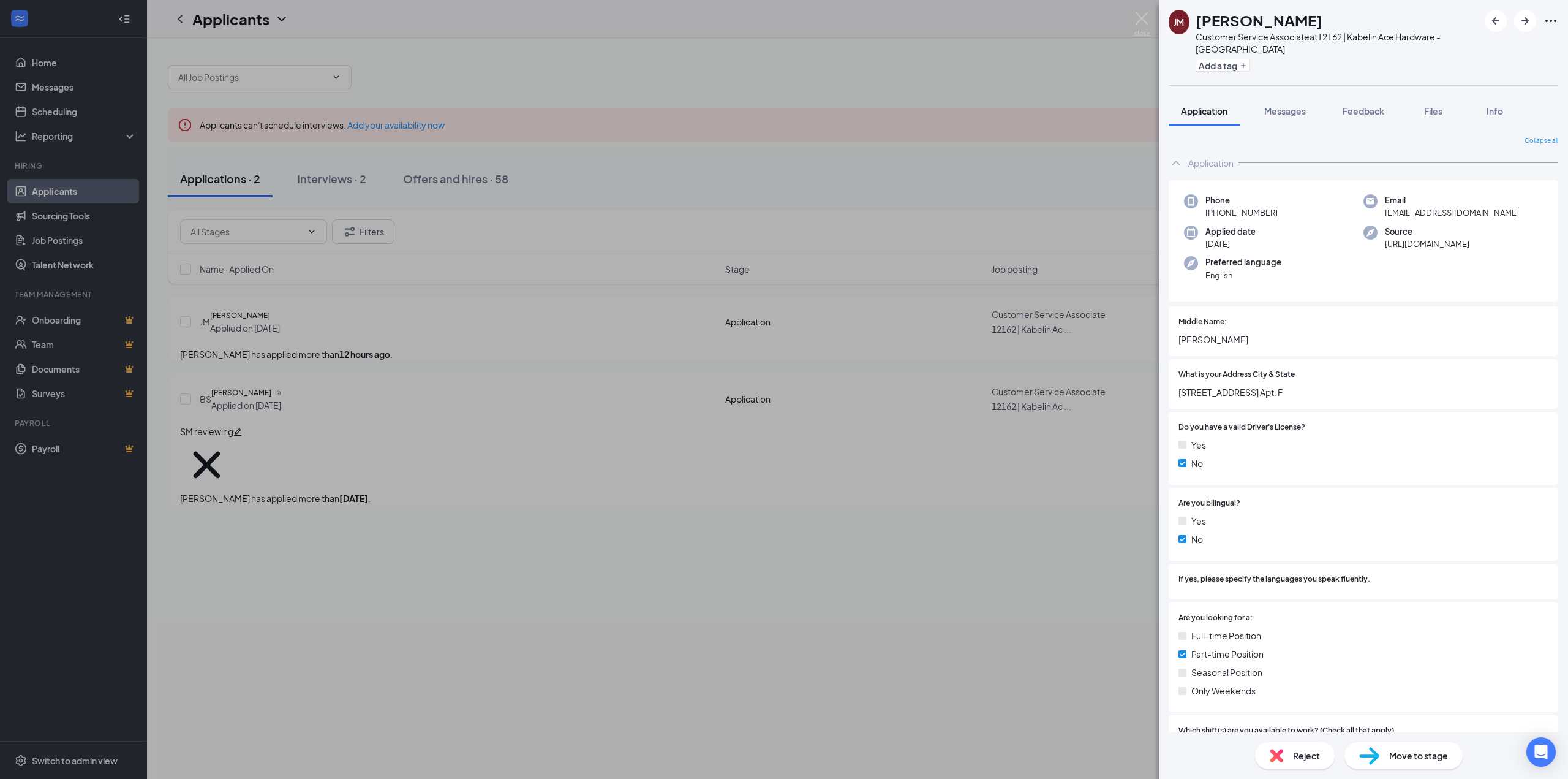
click at [666, 495] on div "[PERSON_NAME] Customer Service Associate at 12162 | Kabelin Ace Hardware - La P…" at bounding box center [784, 390] width 1568 height 779
